Goal: Consume media (video, audio): Consume media (video, audio)

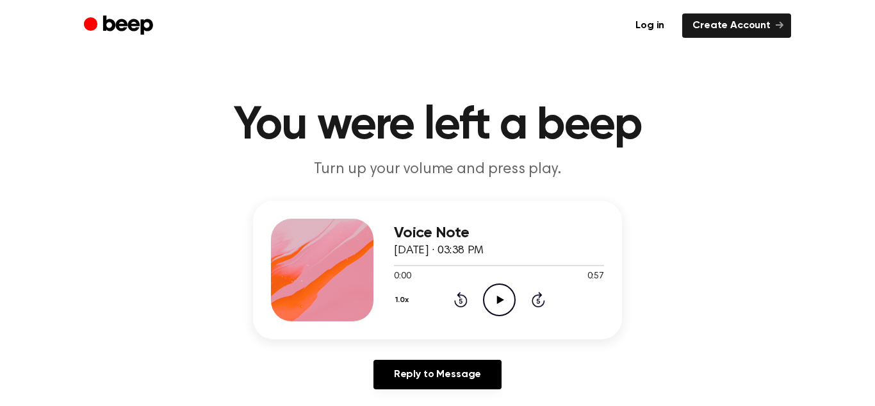
click at [490, 300] on icon "Play Audio" at bounding box center [499, 299] width 33 height 33
click at [463, 298] on icon "Rewind 5 seconds" at bounding box center [461, 299] width 14 height 17
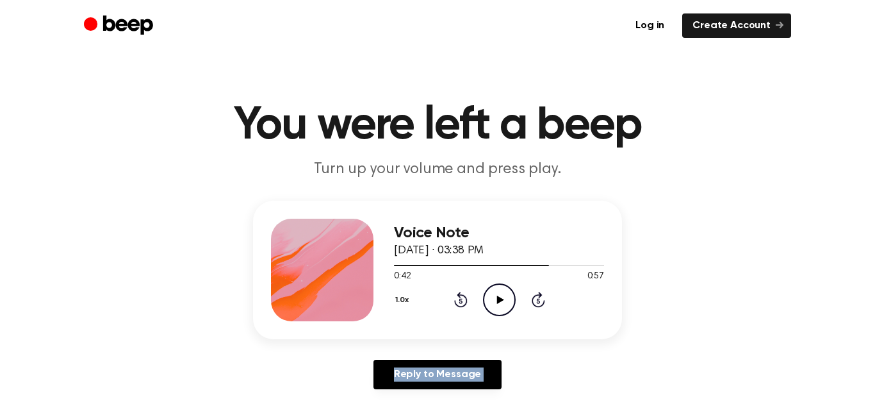
click at [463, 298] on icon "Rewind 5 seconds" at bounding box center [461, 299] width 14 height 17
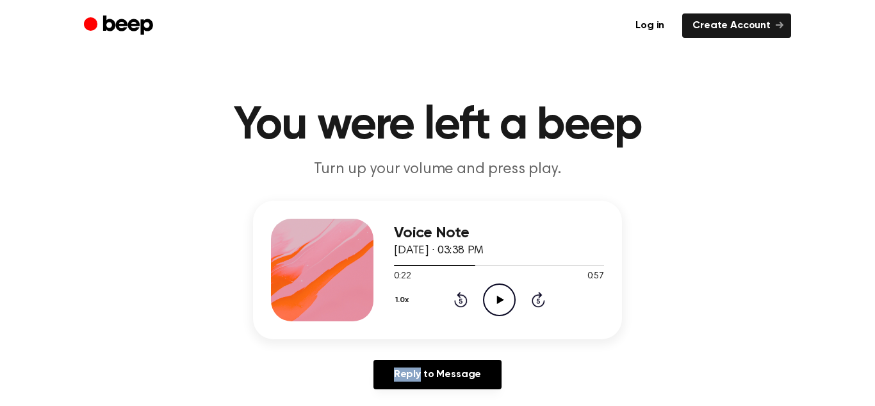
click at [463, 298] on icon "Rewind 5 seconds" at bounding box center [461, 299] width 14 height 17
click at [497, 290] on icon "Play Audio" at bounding box center [499, 299] width 33 height 33
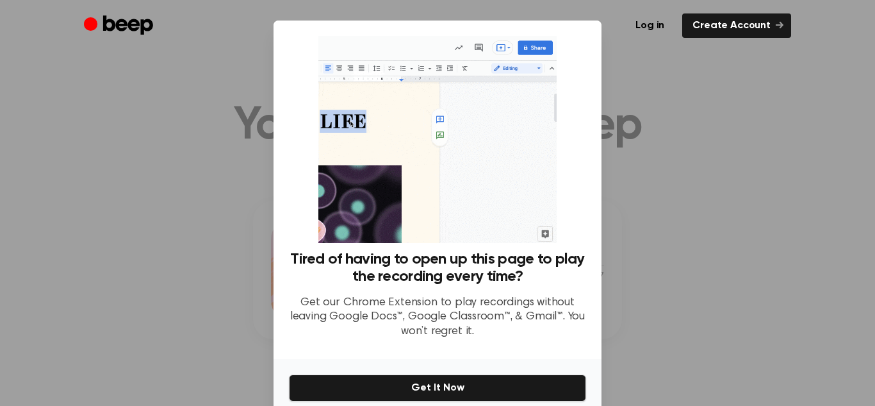
click at [694, 105] on div at bounding box center [437, 203] width 875 height 406
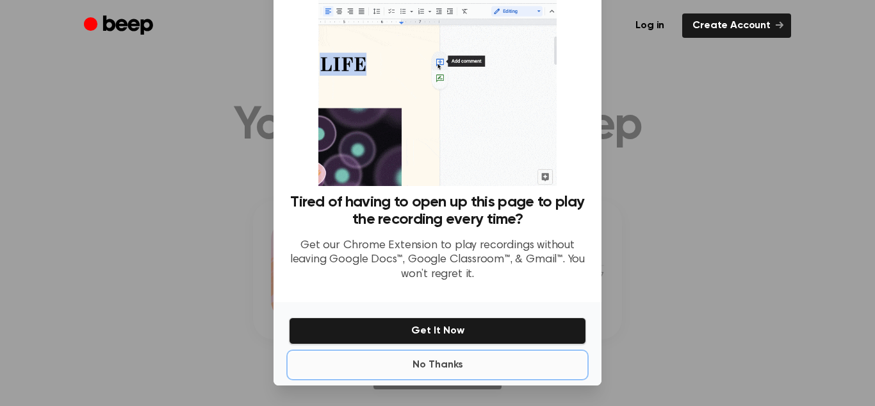
click at [440, 368] on button "No Thanks" at bounding box center [437, 365] width 297 height 26
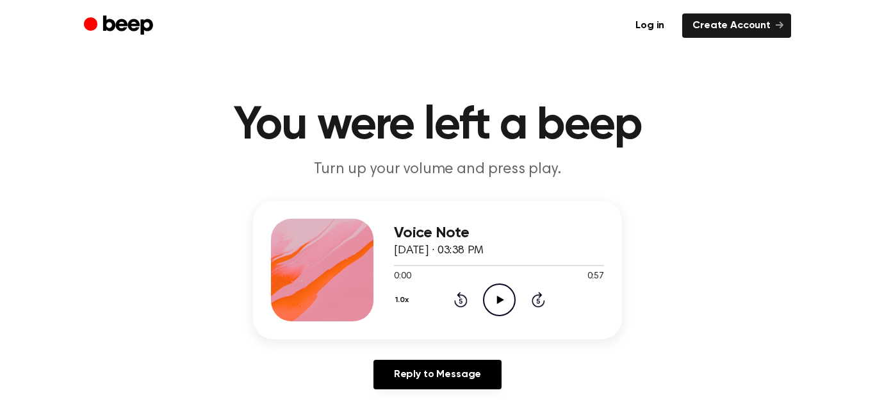
click at [486, 292] on icon "Play Audio" at bounding box center [499, 299] width 33 height 33
click at [507, 299] on icon "Pause Audio" at bounding box center [499, 299] width 33 height 33
click at [458, 297] on icon at bounding box center [460, 299] width 13 height 15
click at [461, 297] on icon at bounding box center [460, 299] width 13 height 15
click at [506, 313] on circle at bounding box center [499, 299] width 31 height 31
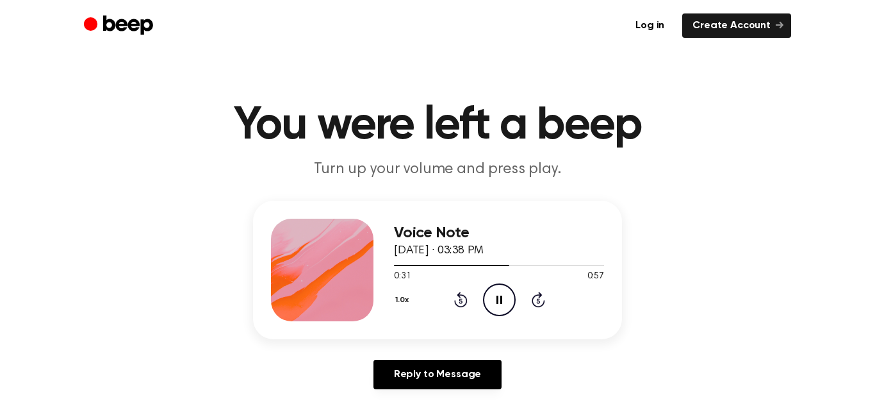
click at [506, 313] on circle at bounding box center [499, 299] width 31 height 31
click at [501, 301] on icon at bounding box center [500, 299] width 6 height 8
click at [501, 301] on icon "Play Audio" at bounding box center [499, 299] width 33 height 33
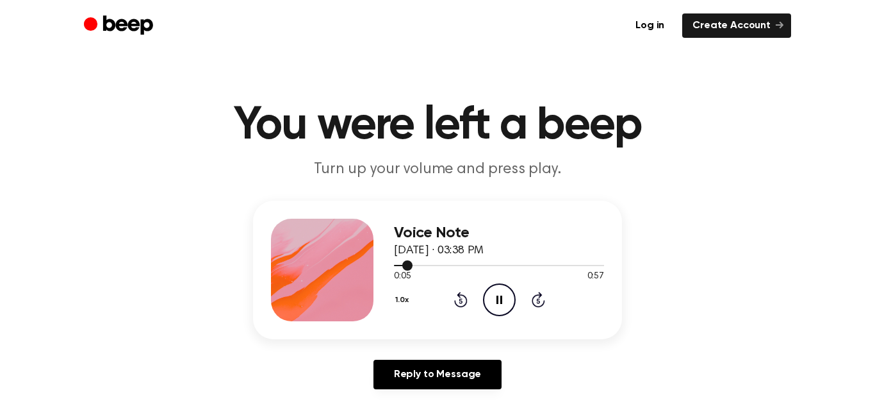
click at [599, 266] on div at bounding box center [499, 265] width 210 height 10
click at [457, 293] on icon "Rewind 5 seconds" at bounding box center [461, 299] width 14 height 17
click at [486, 295] on icon "Play Audio" at bounding box center [499, 299] width 33 height 33
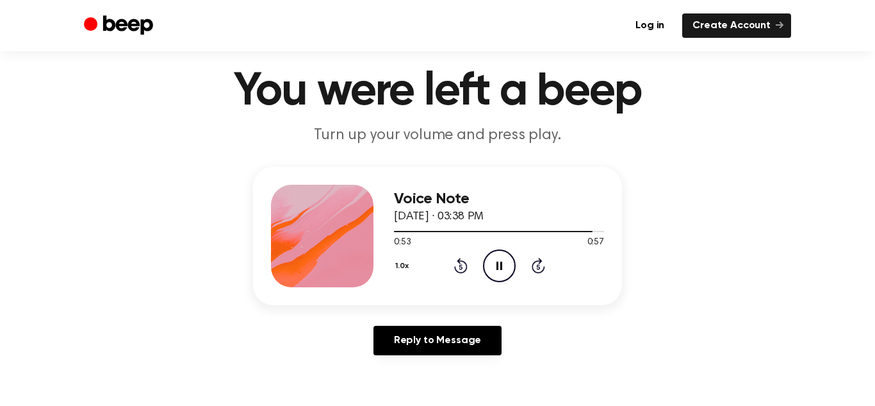
scroll to position [54, 0]
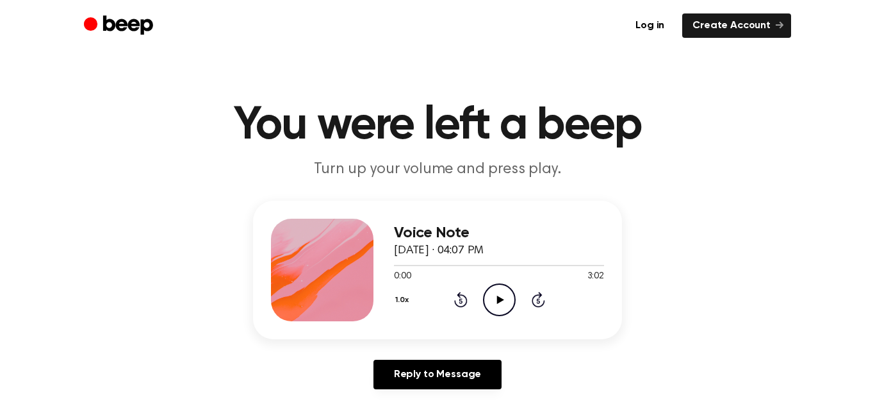
click at [498, 307] on icon "Play Audio" at bounding box center [499, 299] width 33 height 33
click at [498, 307] on icon "Pause Audio" at bounding box center [499, 299] width 33 height 33
drag, startPoint x: 401, startPoint y: 266, endPoint x: 336, endPoint y: 256, distance: 65.4
click at [336, 256] on div "Voice Note [DATE] · 04:07 PM 0:05 3:02 Your browser does not support the [objec…" at bounding box center [437, 270] width 369 height 138
click at [413, 276] on div "0:05 3:02" at bounding box center [499, 276] width 210 height 13
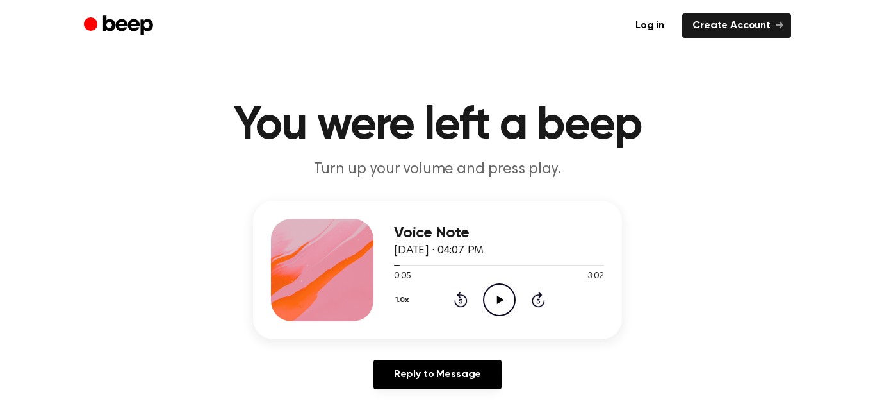
click at [452, 302] on div "1.0x Rewind 5 seconds Play Audio Skip 5 seconds" at bounding box center [499, 299] width 210 height 33
click at [464, 295] on icon at bounding box center [460, 299] width 13 height 15
click at [578, 115] on h1 "You were left a beep" at bounding box center [438, 126] width 656 height 46
click at [495, 304] on icon "Play Audio" at bounding box center [499, 299] width 33 height 33
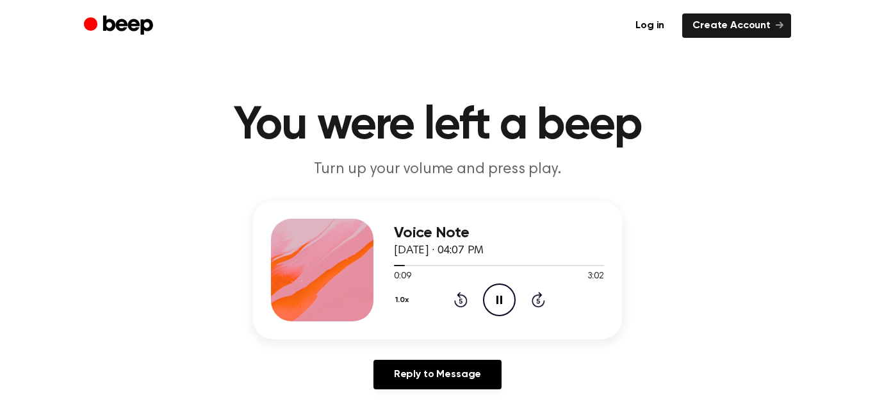
click at [495, 304] on icon "Pause Audio" at bounding box center [499, 299] width 33 height 33
click at [460, 293] on icon at bounding box center [460, 299] width 13 height 15
click at [645, 165] on p "Turn up your volume and press play." at bounding box center [438, 169] width 492 height 21
click at [493, 292] on icon "Play Audio" at bounding box center [499, 299] width 33 height 33
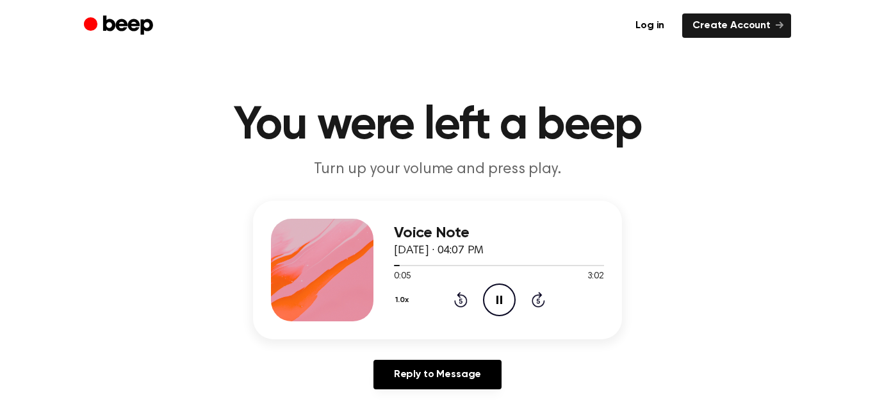
click at [493, 292] on icon "Pause Audio" at bounding box center [499, 299] width 33 height 33
click at [474, 296] on div "1.0x Rewind 5 seconds Play Audio Skip 5 seconds" at bounding box center [499, 299] width 210 height 33
click at [464, 298] on icon "Rewind 5 seconds" at bounding box center [461, 299] width 14 height 17
click at [492, 292] on icon "Play Audio" at bounding box center [499, 299] width 33 height 33
click at [492, 292] on icon "Pause Audio" at bounding box center [499, 299] width 33 height 33
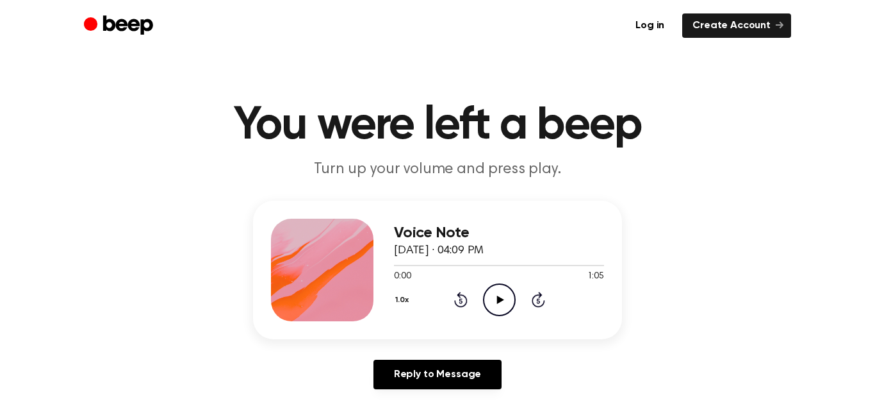
click at [490, 286] on circle at bounding box center [499, 299] width 31 height 31
click at [493, 290] on icon "Pause Audio" at bounding box center [499, 299] width 33 height 33
click at [464, 295] on icon at bounding box center [460, 299] width 13 height 15
click at [498, 301] on icon at bounding box center [500, 299] width 7 height 8
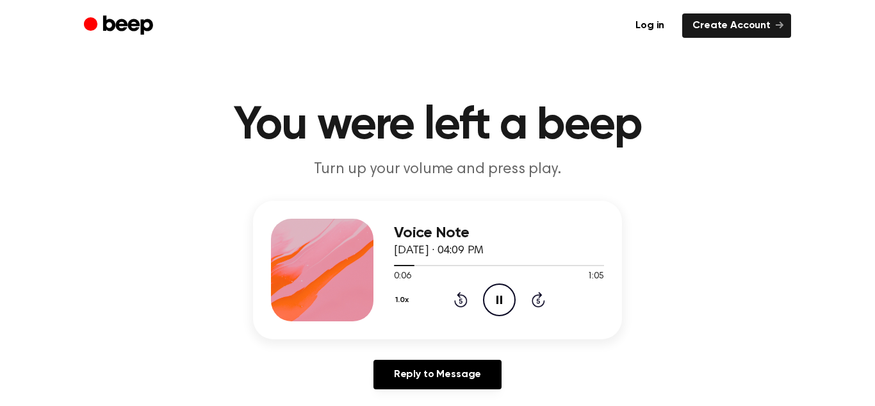
click at [498, 301] on icon "Pause Audio" at bounding box center [499, 299] width 33 height 33
click at [468, 299] on div "1.0x Rewind 5 seconds Play Audio Skip 5 seconds" at bounding box center [499, 299] width 210 height 33
click at [457, 300] on icon "Rewind 5 seconds" at bounding box center [461, 299] width 14 height 17
